Goal: Use online tool/utility: Utilize a website feature to perform a specific function

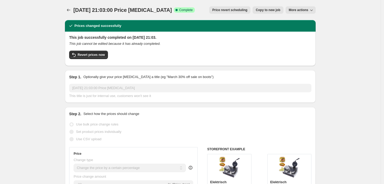
select select "percentage"
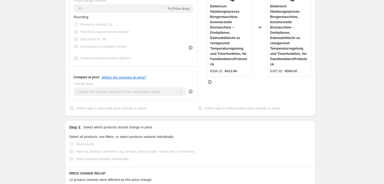
scroll to position [177, 0]
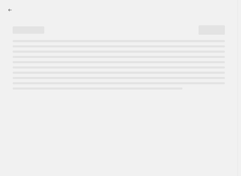
select select "percentage"
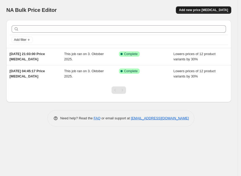
click at [210, 10] on span "Add new price change job" at bounding box center [203, 10] width 49 height 4
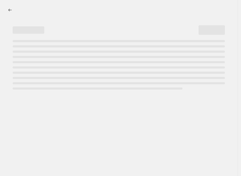
select select "percentage"
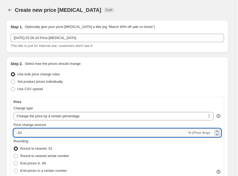
click at [34, 136] on input "-10" at bounding box center [100, 133] width 174 height 8
type input "-1"
type input "-30"
click at [200, 85] on div "Set product prices individually" at bounding box center [118, 81] width 214 height 7
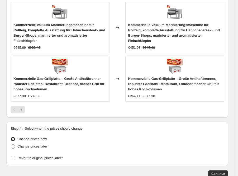
scroll to position [570, 0]
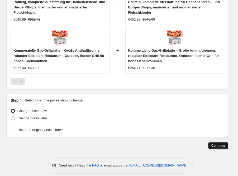
click at [217, 144] on span "Continue" at bounding box center [218, 146] width 14 height 4
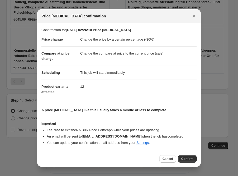
drag, startPoint x: 185, startPoint y: 156, endPoint x: 178, endPoint y: 157, distance: 6.9
click at [186, 156] on button "Confirm" at bounding box center [187, 159] width 18 height 7
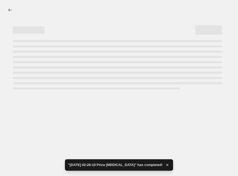
select select "percentage"
